Goal: Navigation & Orientation: Find specific page/section

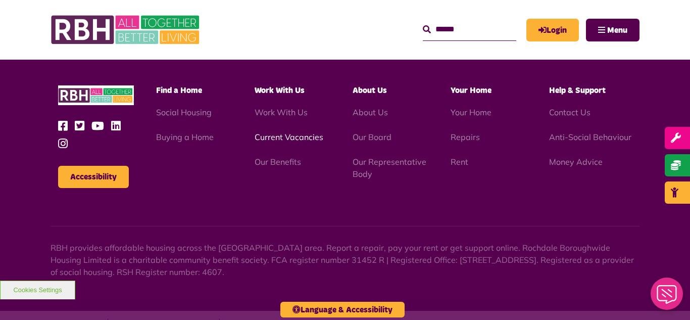
scroll to position [2931, 0]
click at [282, 132] on link "Current Vacancies" at bounding box center [289, 137] width 69 height 10
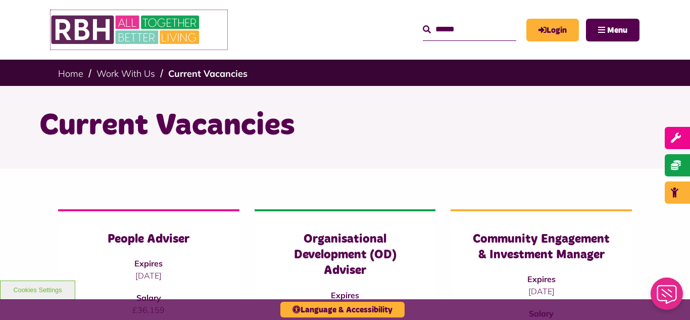
click at [145, 31] on img at bounding box center [127, 29] width 152 height 39
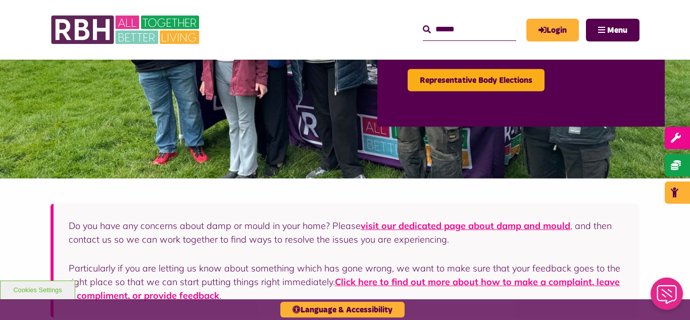
scroll to position [101, 0]
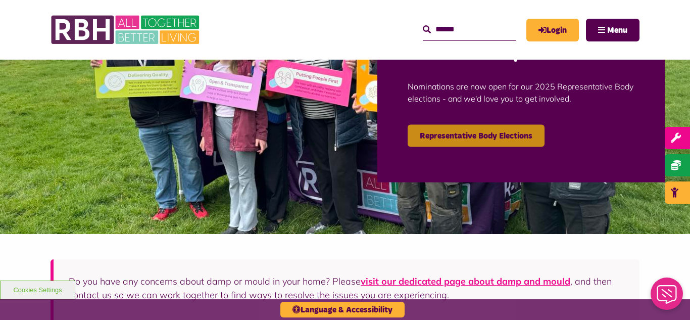
click at [468, 135] on link "Representative Body Elections" at bounding box center [476, 135] width 137 height 22
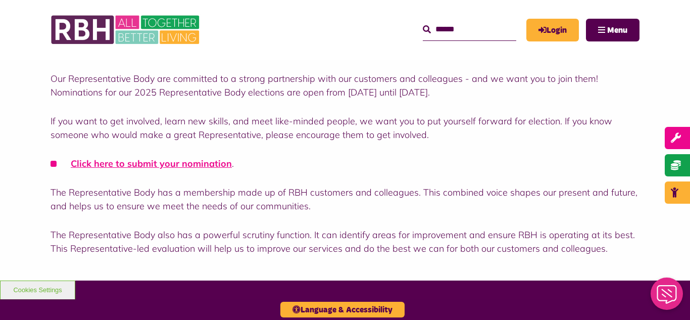
scroll to position [283, 0]
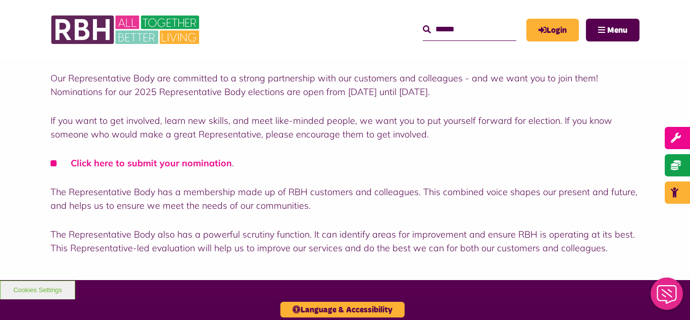
click at [155, 167] on link "Click here to submit your nomination" at bounding box center [151, 163] width 161 height 12
click at [134, 28] on img at bounding box center [127, 29] width 152 height 39
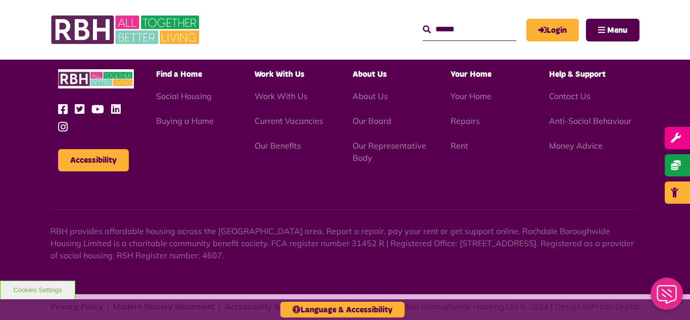
scroll to position [1059, 0]
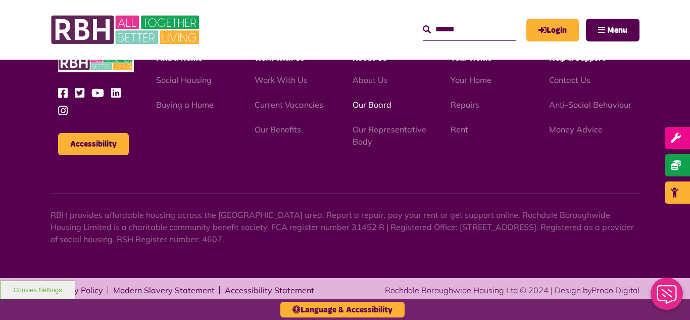
click at [367, 104] on link "Our Board" at bounding box center [372, 105] width 39 height 10
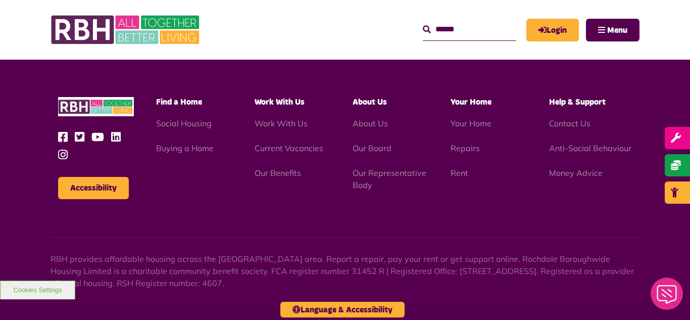
scroll to position [2654, 0]
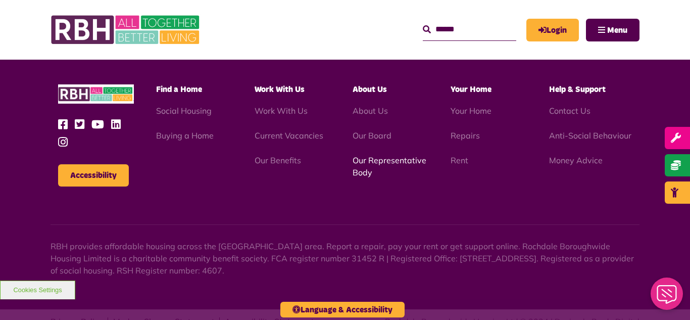
click at [381, 155] on link "Our Representative Body" at bounding box center [390, 166] width 74 height 22
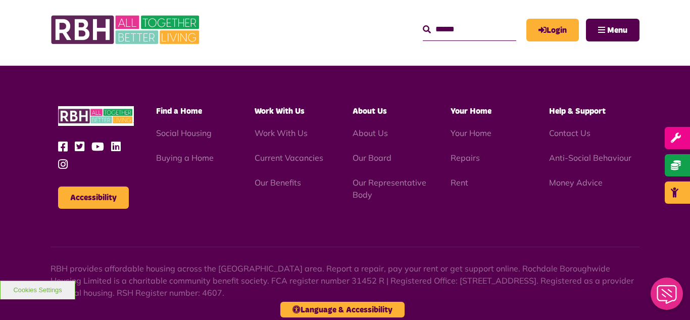
scroll to position [2934, 0]
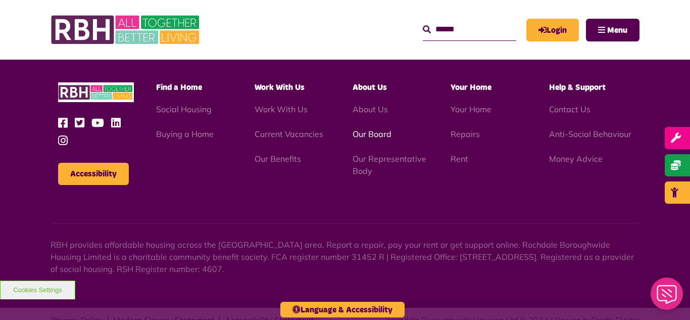
click at [366, 129] on link "Our Board" at bounding box center [372, 134] width 39 height 10
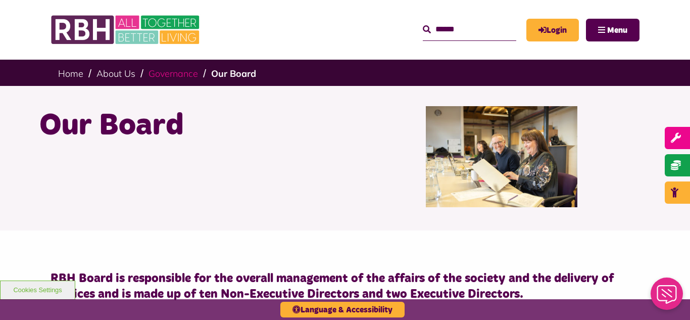
click at [179, 74] on link "Governance" at bounding box center [174, 74] width 50 height 12
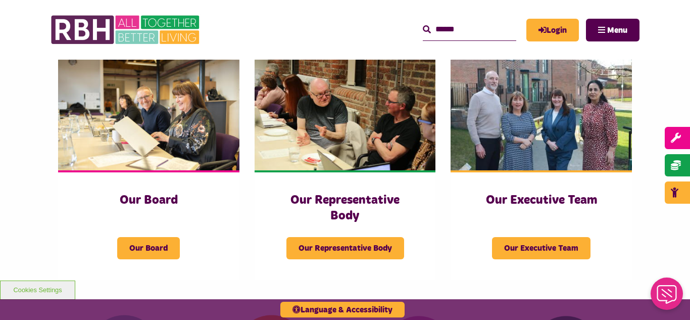
scroll to position [162, 0]
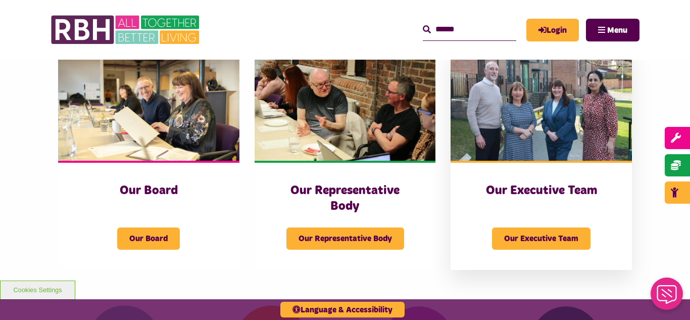
click at [563, 90] on img at bounding box center [541, 103] width 181 height 113
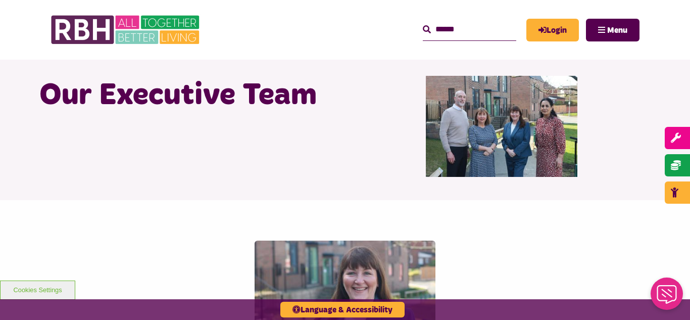
scroll to position [20, 0]
